Goal: Check status

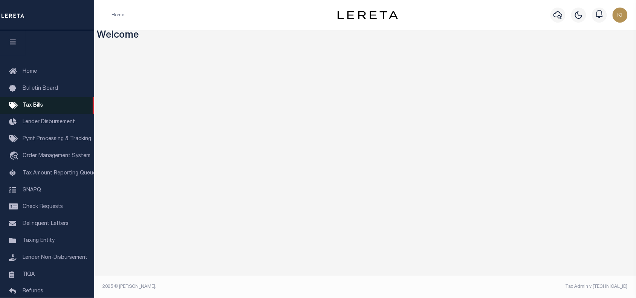
click at [34, 105] on span "Tax Bills" at bounding box center [33, 105] width 20 height 5
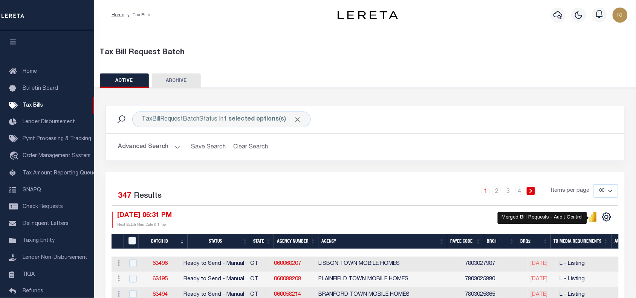
click at [594, 219] on icon "" at bounding box center [593, 217] width 3 height 7
click at [175, 148] on button "Advanced Search" at bounding box center [149, 147] width 63 height 15
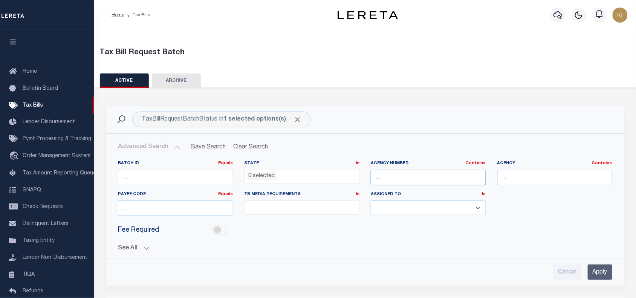
click at [386, 177] on input "text" at bounding box center [428, 177] width 115 height 15
paste input "060020205"
type input "060020205"
click at [596, 273] on input "Apply" at bounding box center [600, 272] width 25 height 15
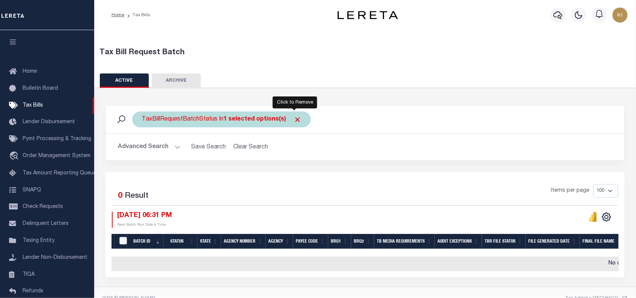
click at [297, 118] on span "Click to Remove" at bounding box center [298, 120] width 8 height 8
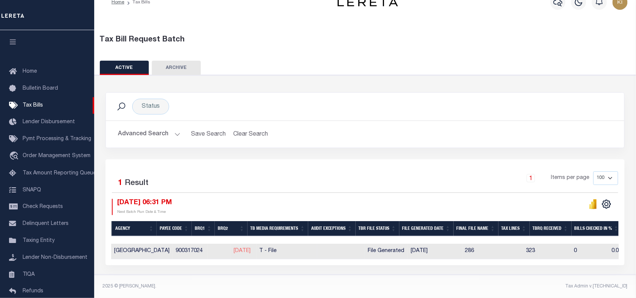
drag, startPoint x: 374, startPoint y: 246, endPoint x: 409, endPoint y: 246, distance: 35.8
click at [405, 247] on div "File Generated" at bounding box center [387, 251] width 38 height 8
checkbox input "true"
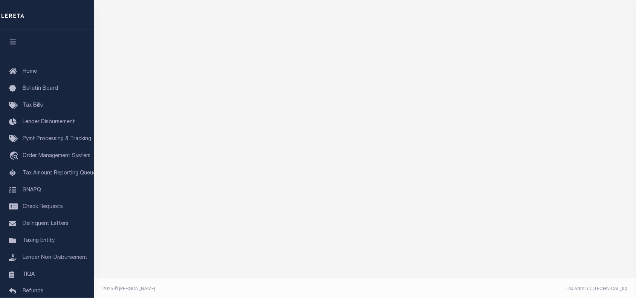
scroll to position [61, 0]
